Goal: Task Accomplishment & Management: Manage account settings

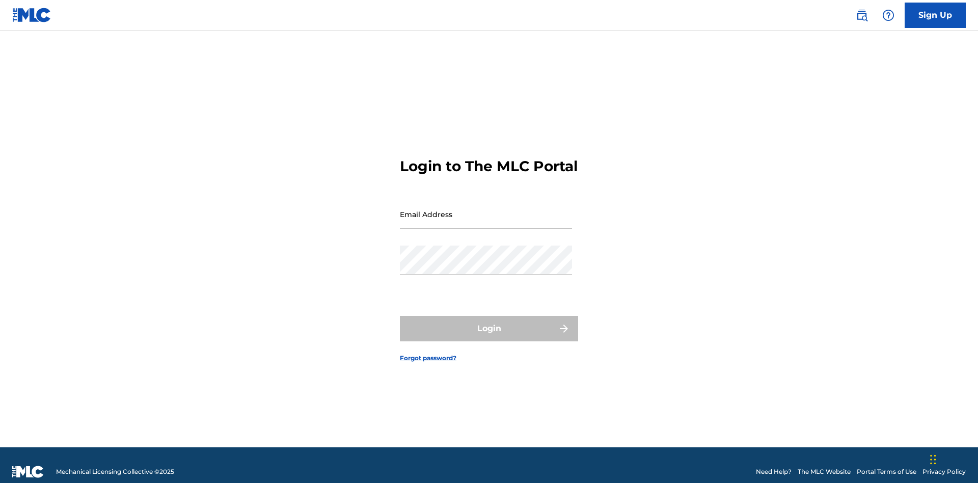
scroll to position [13, 0]
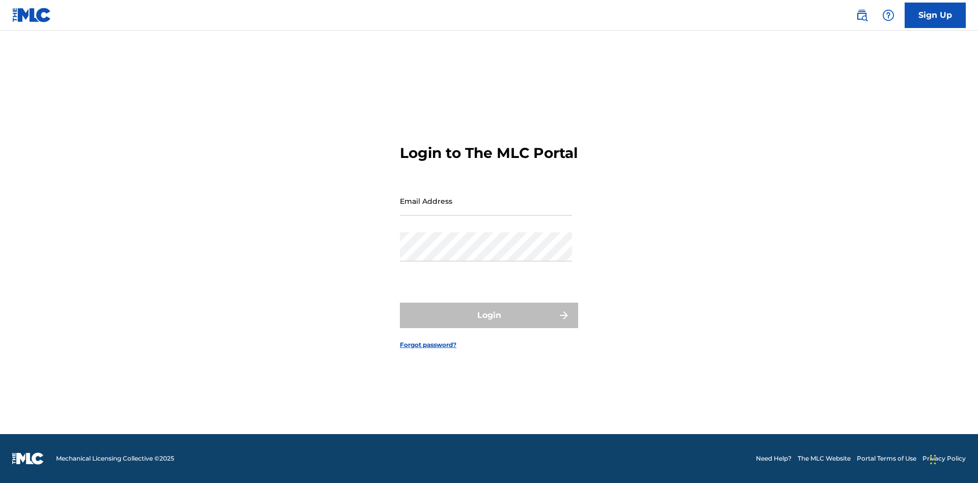
click at [486, 209] on input "Email Address" at bounding box center [486, 200] width 172 height 29
type input "bademailaddress@gmail.com"
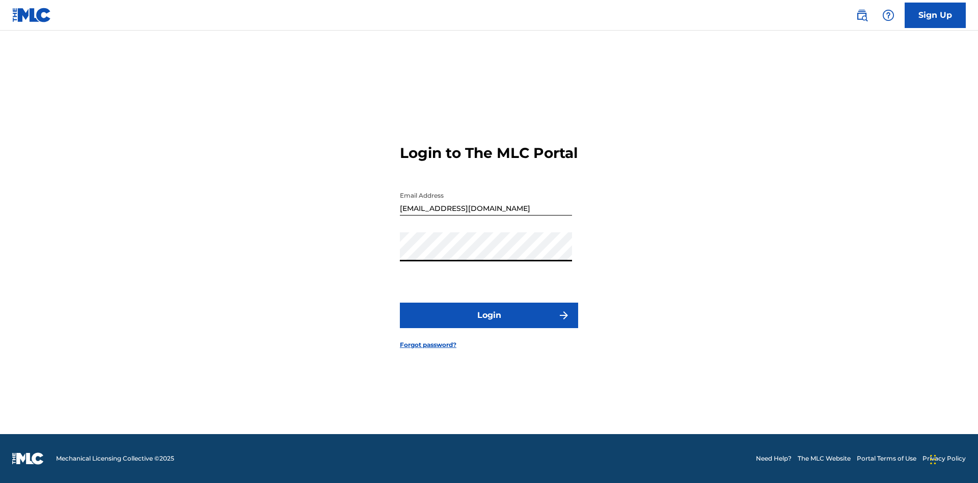
click at [489, 324] on button "Login" at bounding box center [489, 315] width 178 height 25
click at [486, 209] on input "bademailaddress@gmail.com" at bounding box center [486, 200] width 172 height 29
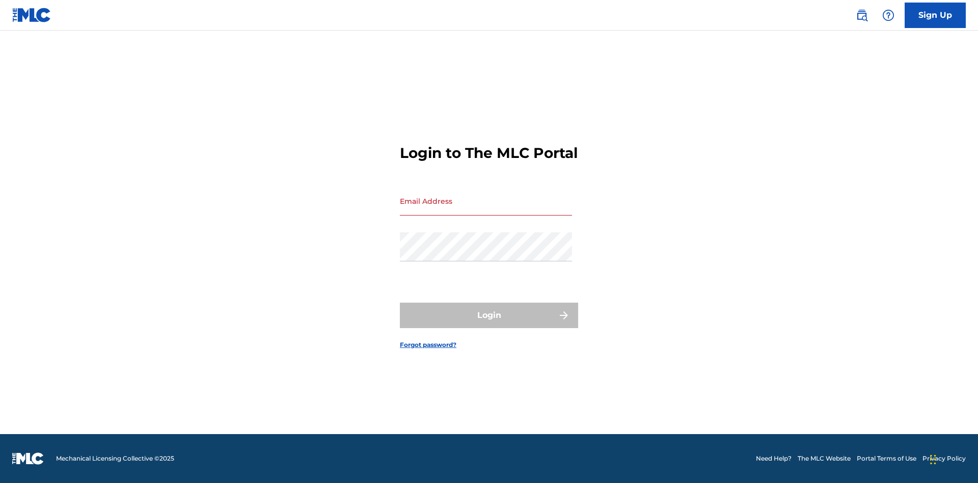
click at [486, 209] on input "Email Address" at bounding box center [486, 200] width 172 height 29
type input "Duke.McTesterson@gmail.com"
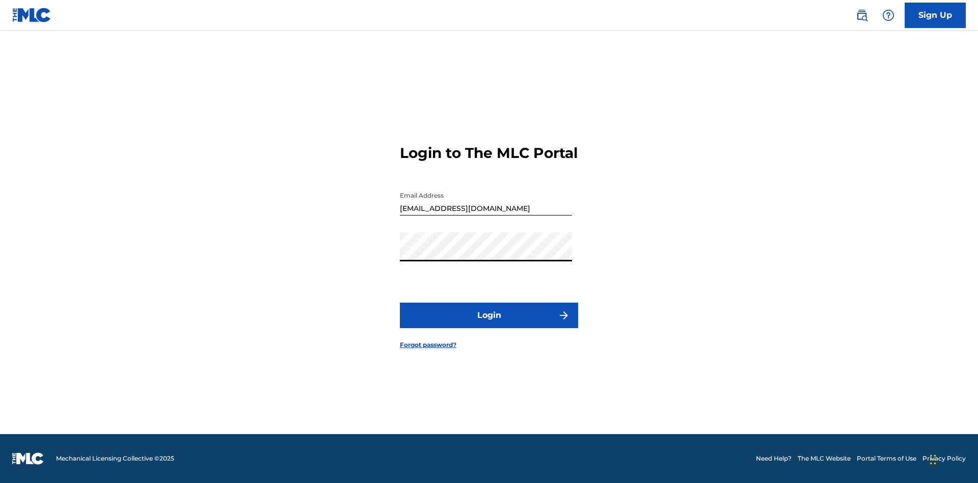
click at [489, 324] on button "Login" at bounding box center [489, 315] width 178 height 25
